Goal: Find specific page/section: Find specific page/section

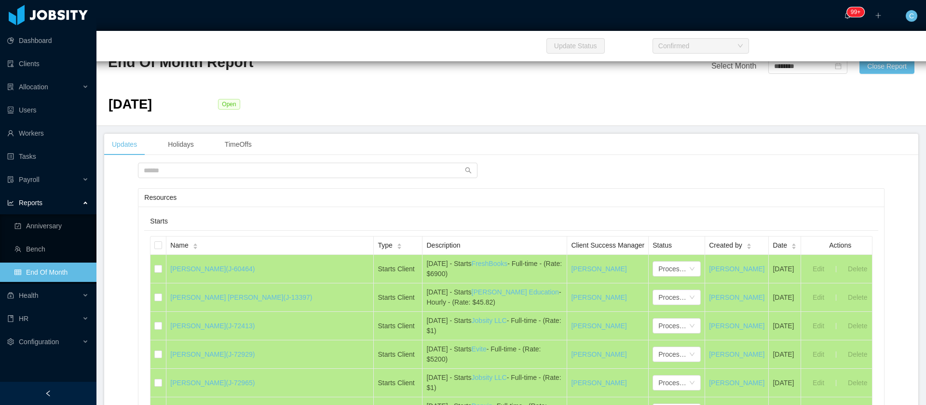
scroll to position [5501, 0]
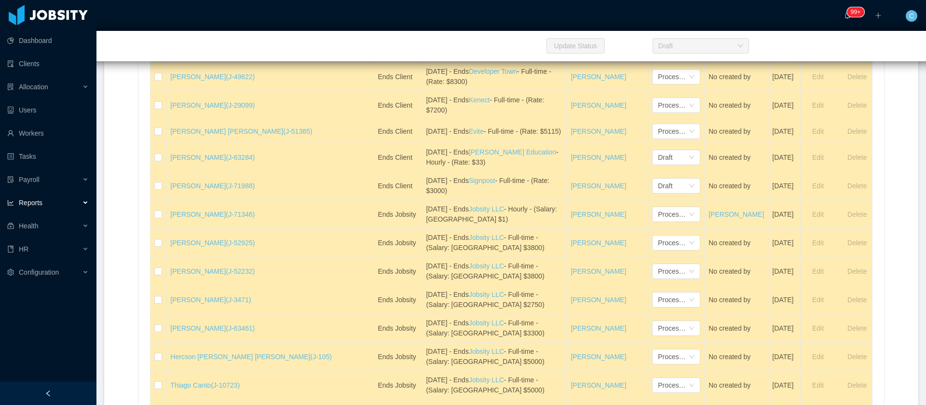
scroll to position [2619, 0]
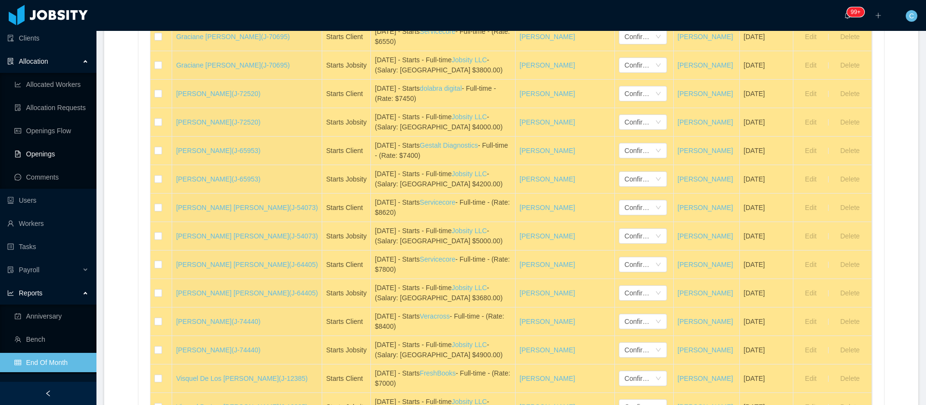
scroll to position [15, 0]
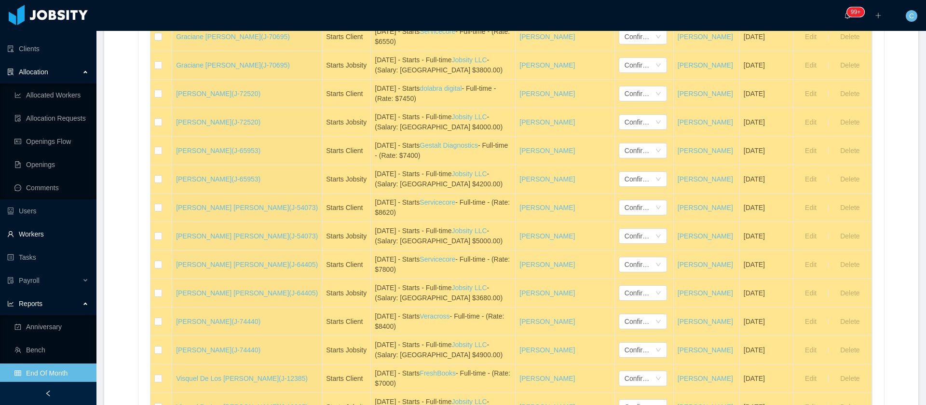
click at [34, 239] on link "Workers" at bounding box center [48, 233] width 82 height 19
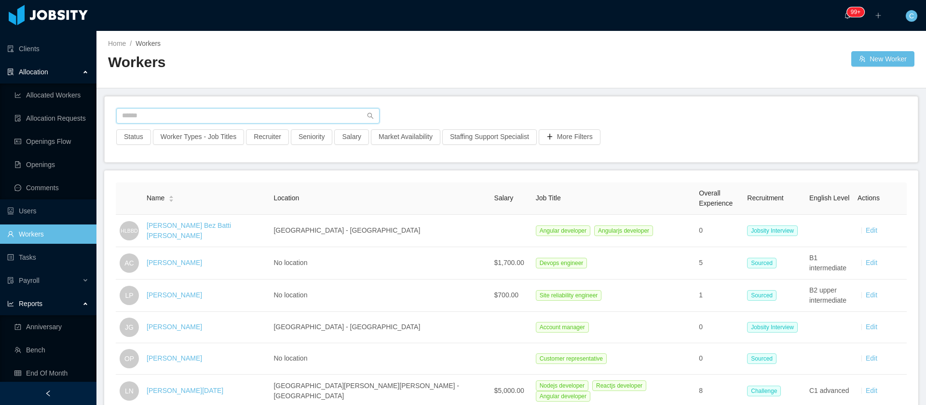
click at [190, 121] on input "text" at bounding box center [247, 115] width 263 height 15
paste input "**********"
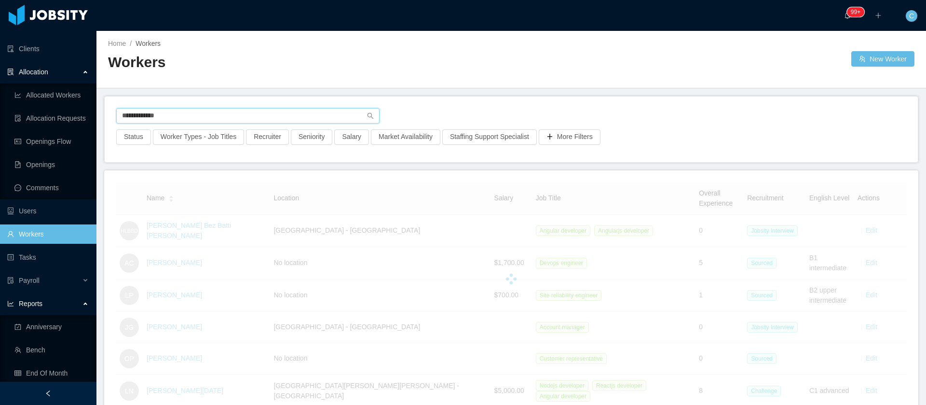
type input "**********"
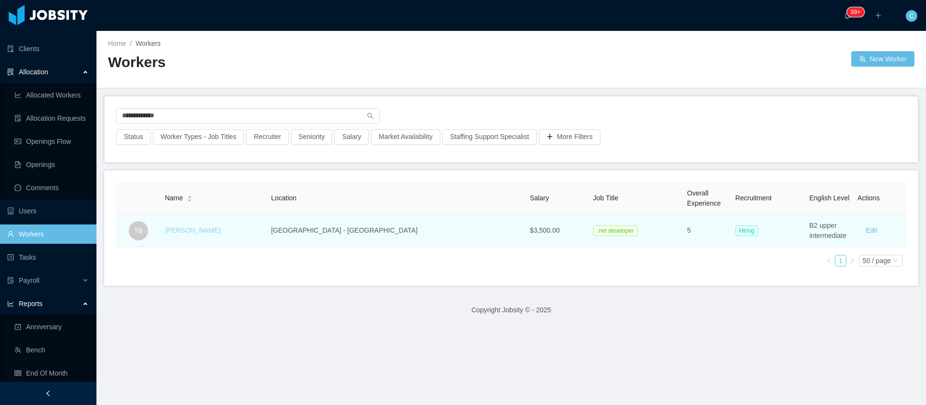
click at [201, 228] on link "Telmo Bezerra" at bounding box center [192, 230] width 55 height 8
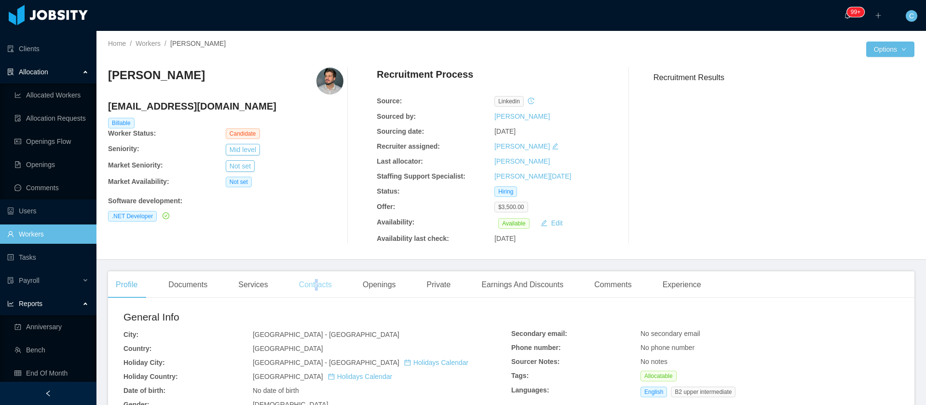
click at [315, 288] on div "Contracts" at bounding box center [315, 284] width 48 height 27
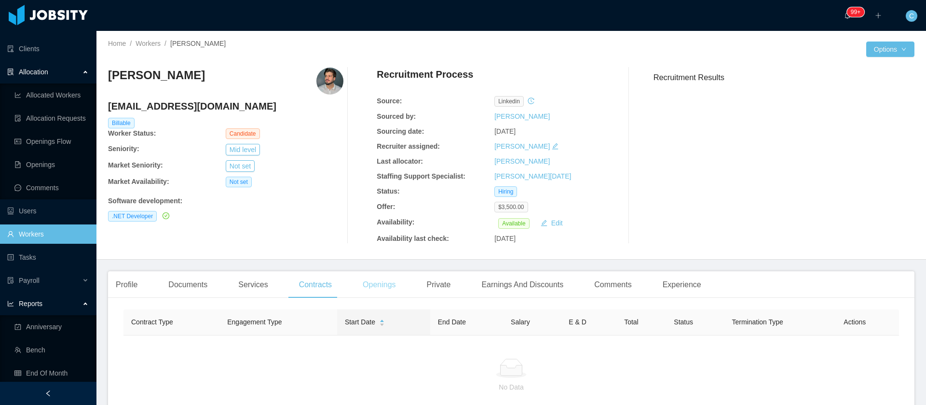
click at [401, 287] on div "Profile Documents Services Contracts Openings Private Earnings And Discounts Co…" at bounding box center [408, 284] width 601 height 27
click at [394, 282] on div "Openings" at bounding box center [379, 284] width 49 height 27
